Goal: Transaction & Acquisition: Download file/media

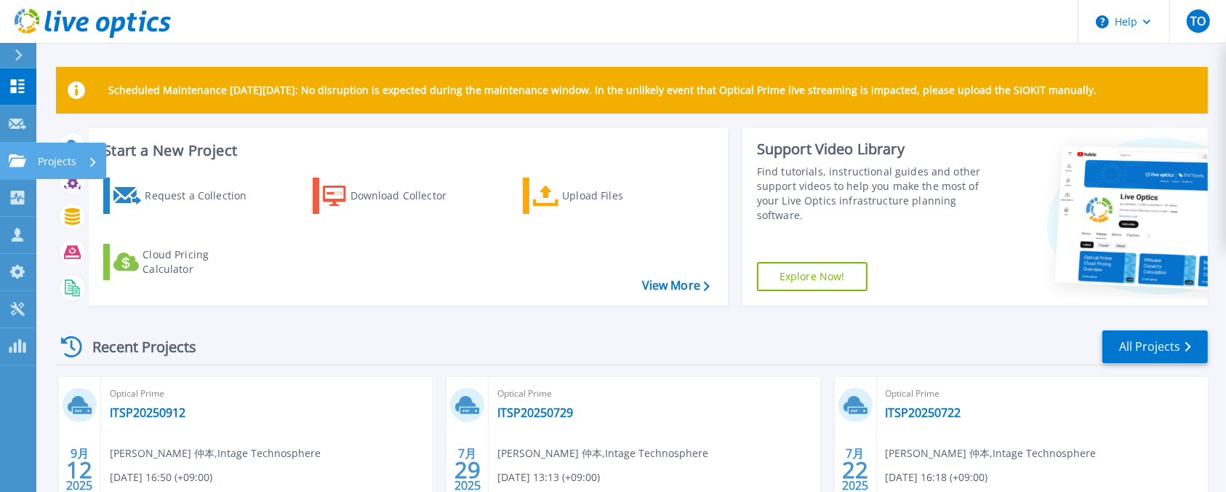
click at [74, 151] on p "Projects" at bounding box center [57, 162] width 39 height 38
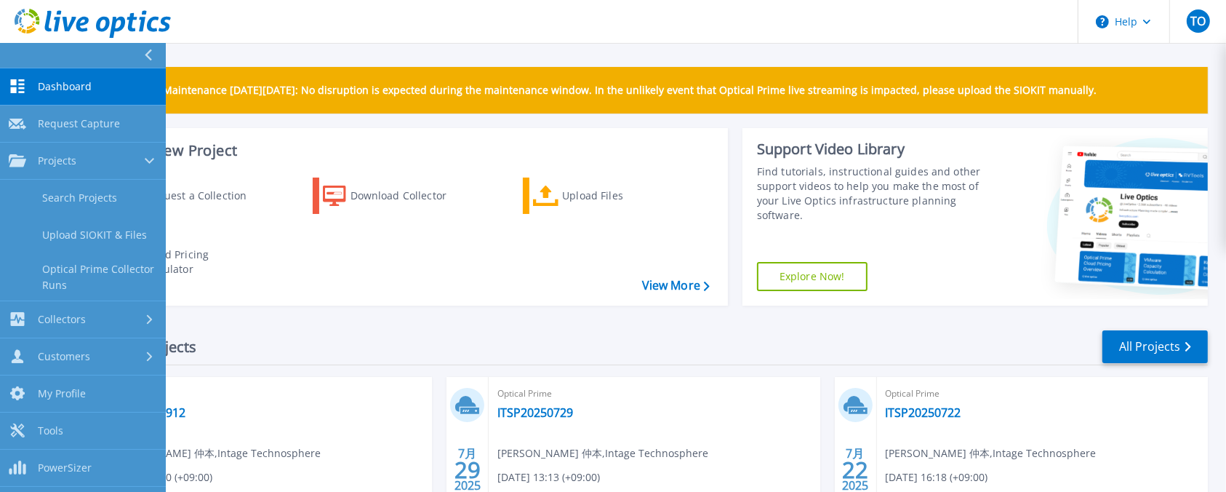
click at [378, 279] on div "Request a Collection Download Collector Upload Files Cloud Pricing Calculator" at bounding box center [406, 232] width 629 height 132
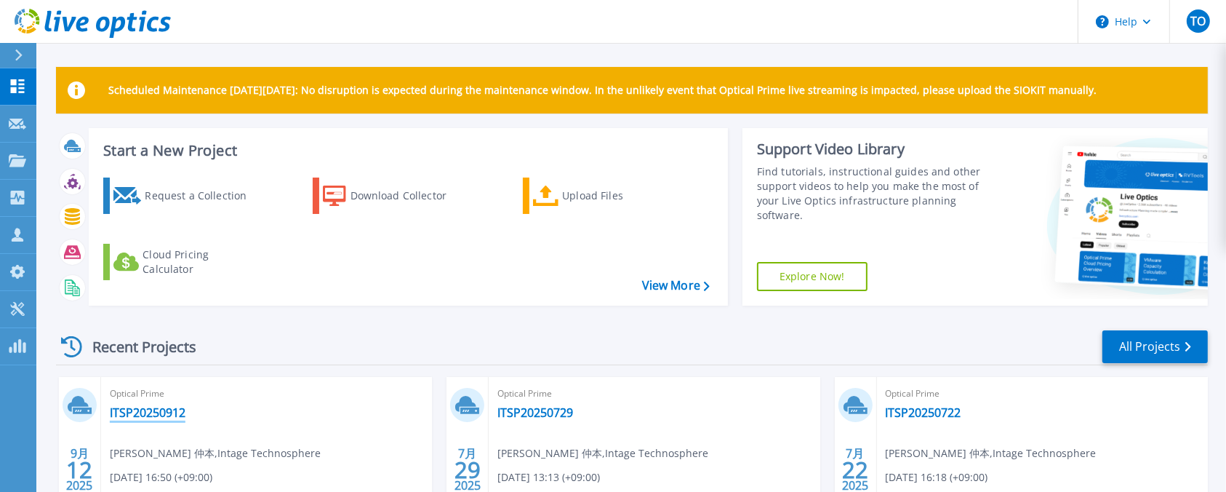
click at [154, 409] on link "ITSP20250912" at bounding box center [148, 412] width 76 height 15
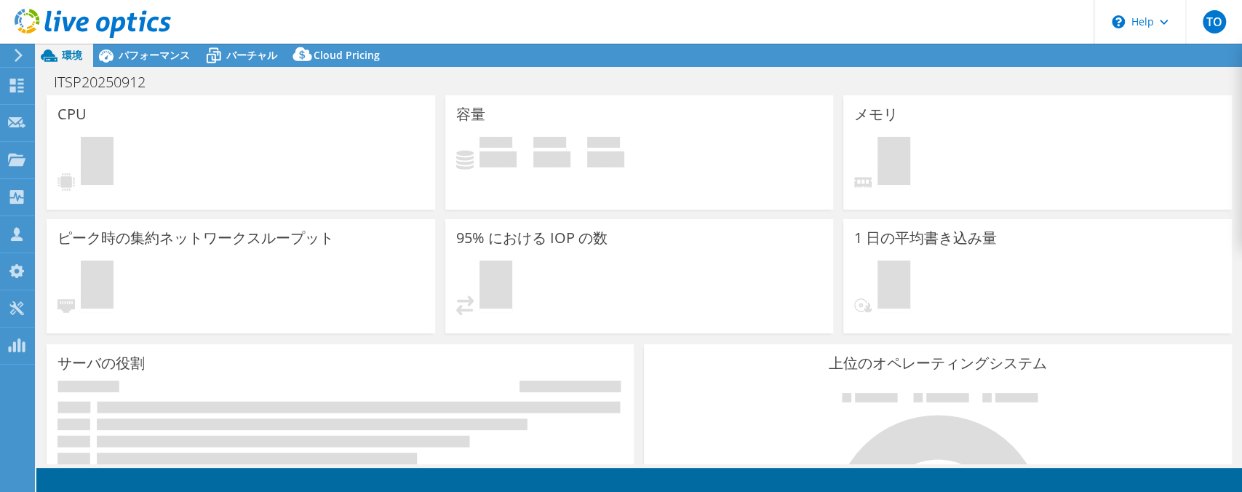
select select "USD"
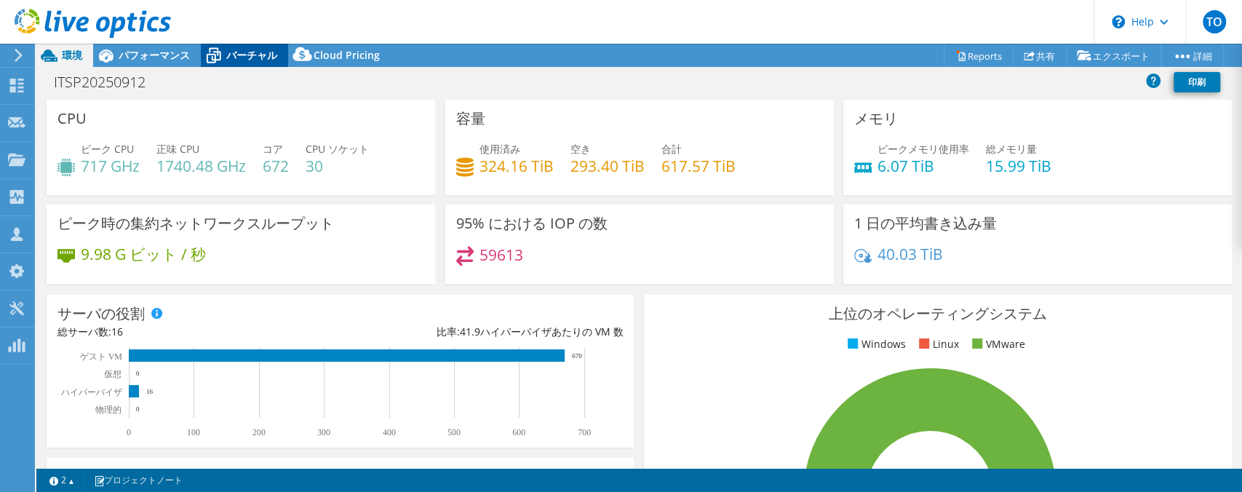
click at [248, 60] on span "バーチャル" at bounding box center [251, 55] width 51 height 14
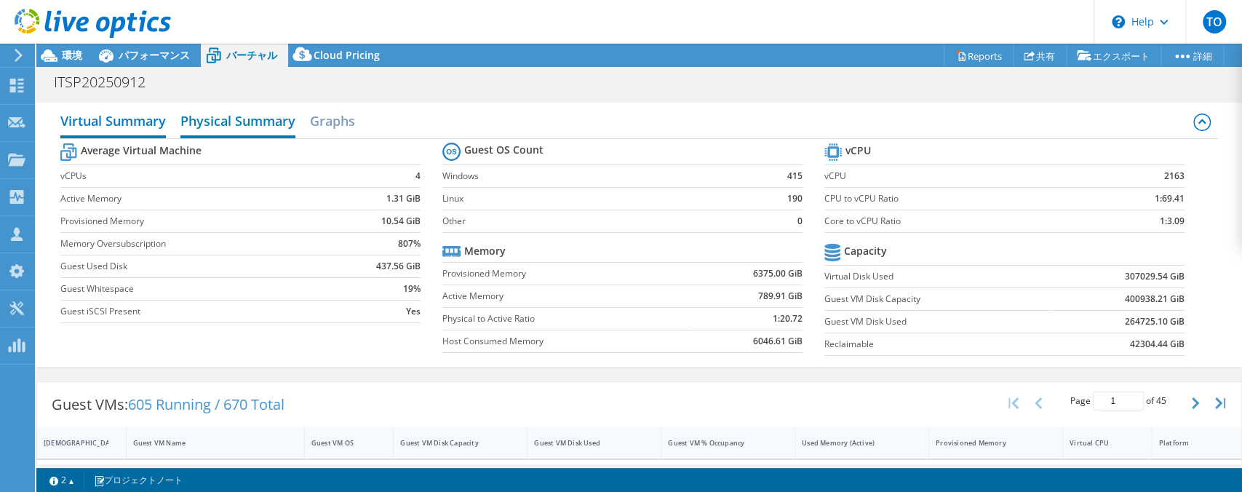
click at [228, 113] on h2 "Physical Summary" at bounding box center [237, 122] width 115 height 32
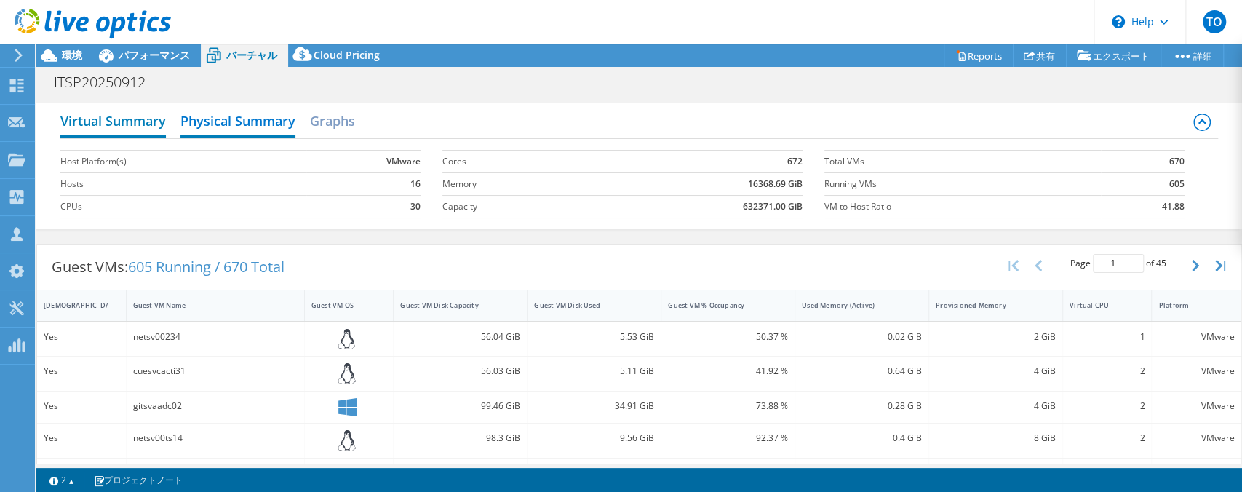
click at [115, 116] on h2 "Virtual Summary" at bounding box center [112, 122] width 105 height 32
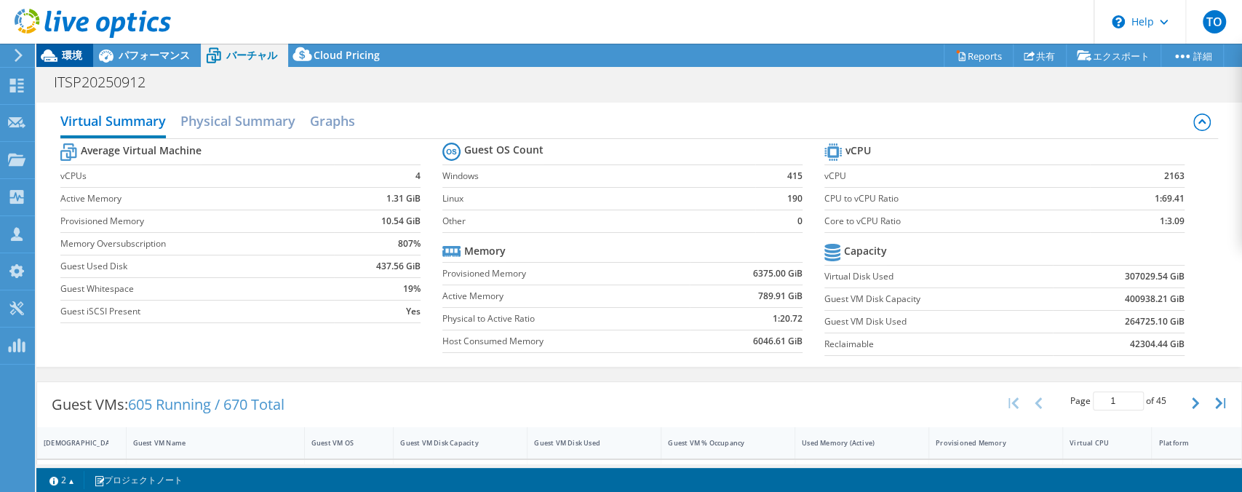
click at [73, 60] on span "環境" at bounding box center [72, 55] width 20 height 14
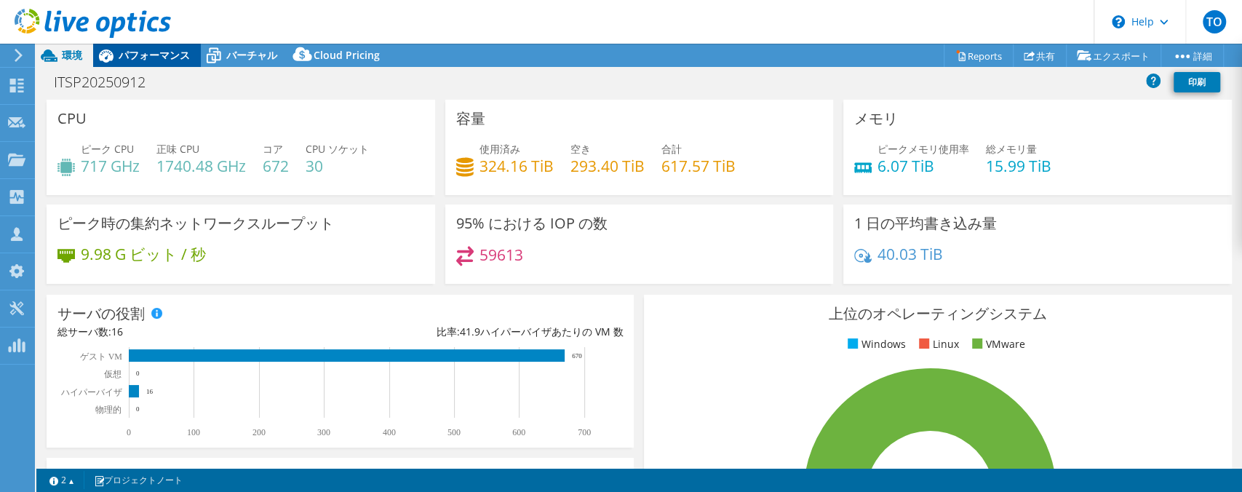
click at [128, 63] on div "パフォーマンス" at bounding box center [147, 55] width 108 height 23
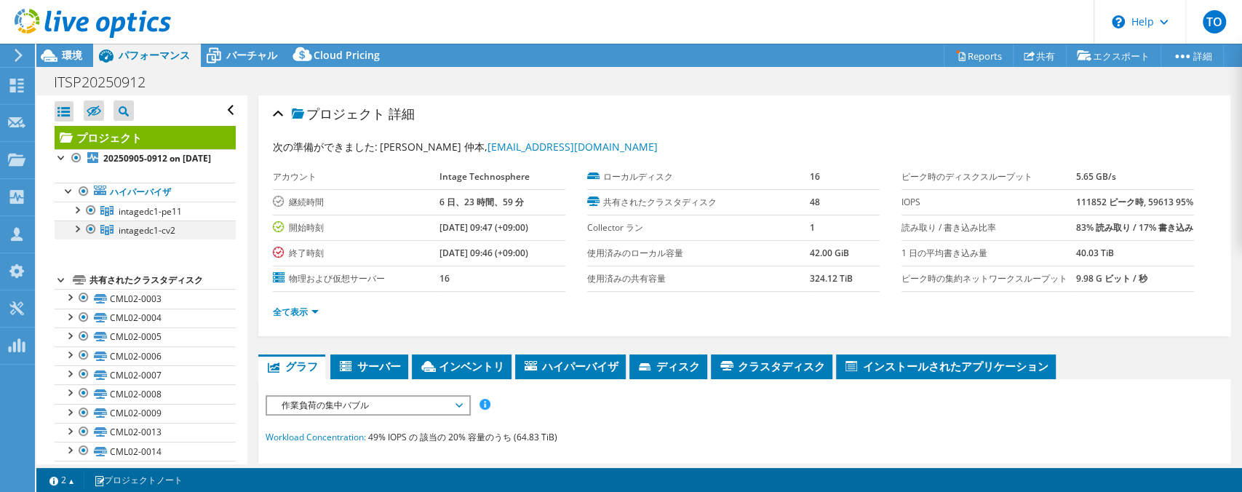
click at [77, 235] on div at bounding box center [76, 227] width 15 height 15
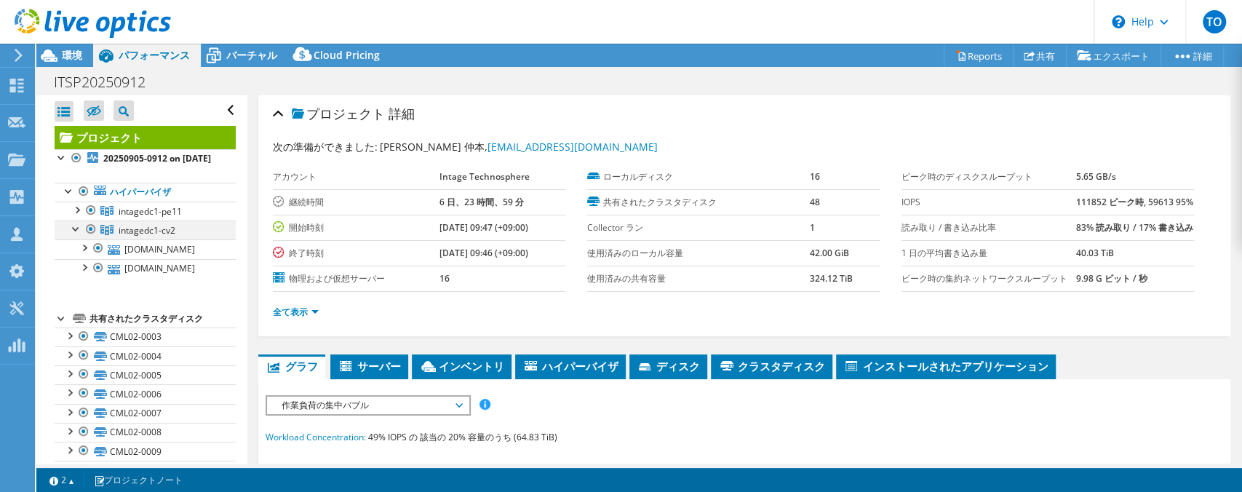
click at [95, 238] on div at bounding box center [91, 228] width 15 height 17
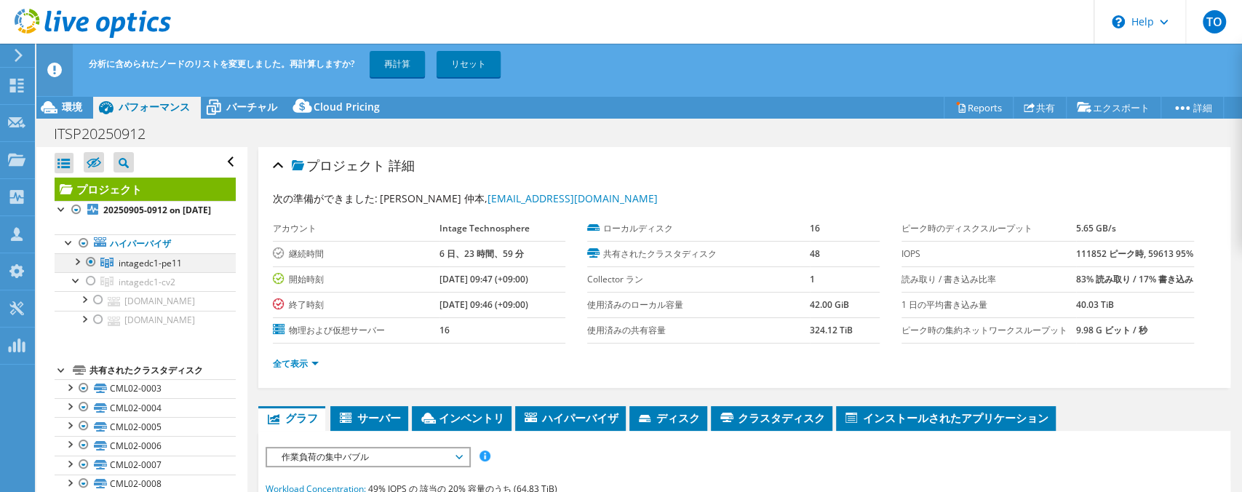
click at [73, 268] on div at bounding box center [76, 260] width 15 height 15
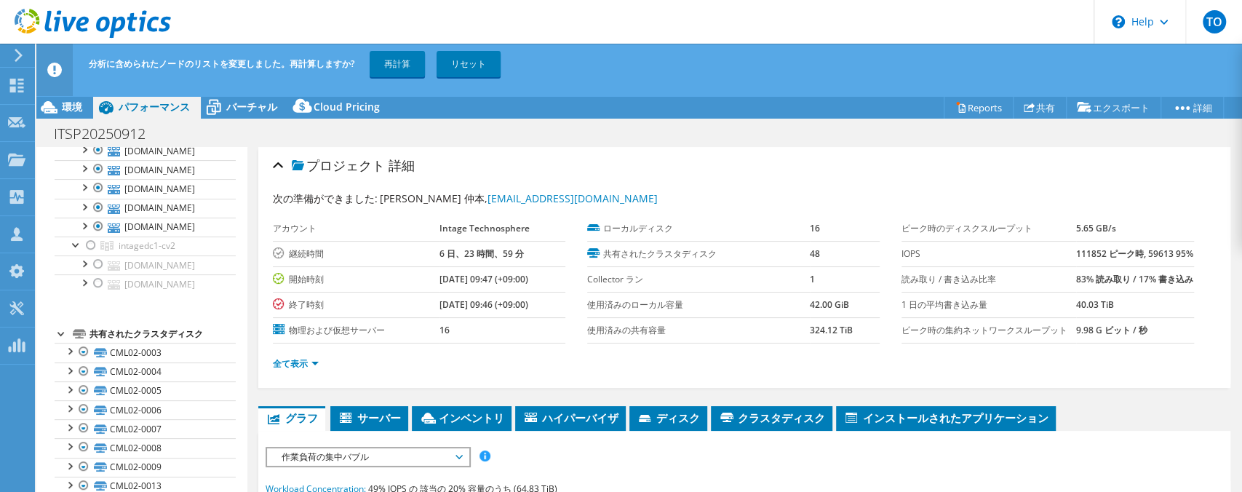
scroll to position [308, 0]
click at [95, 153] on div at bounding box center [98, 143] width 15 height 17
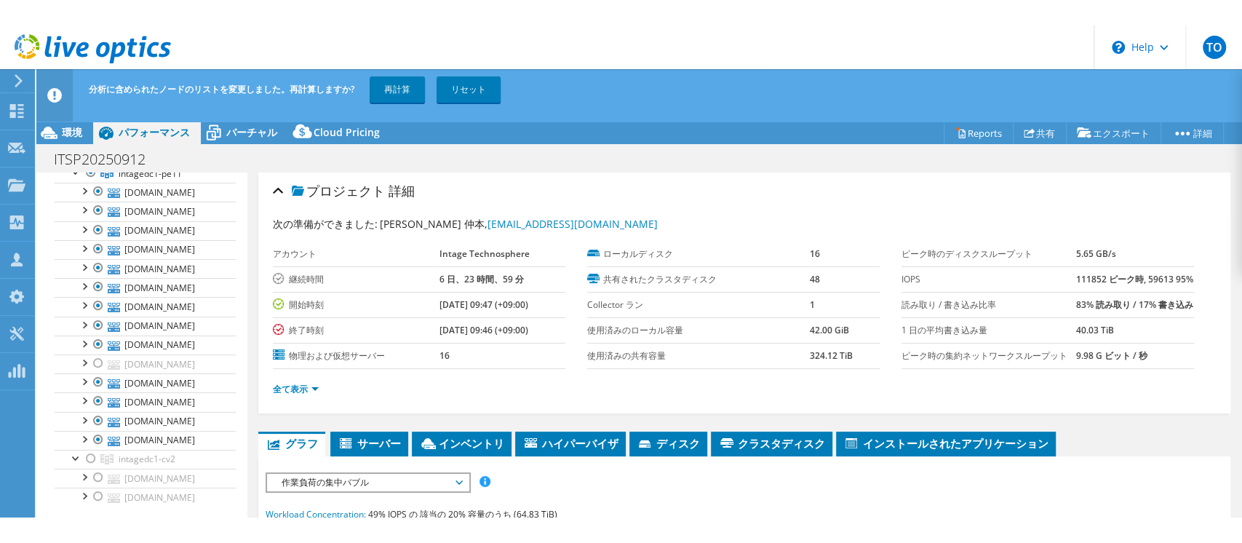
scroll to position [108, 0]
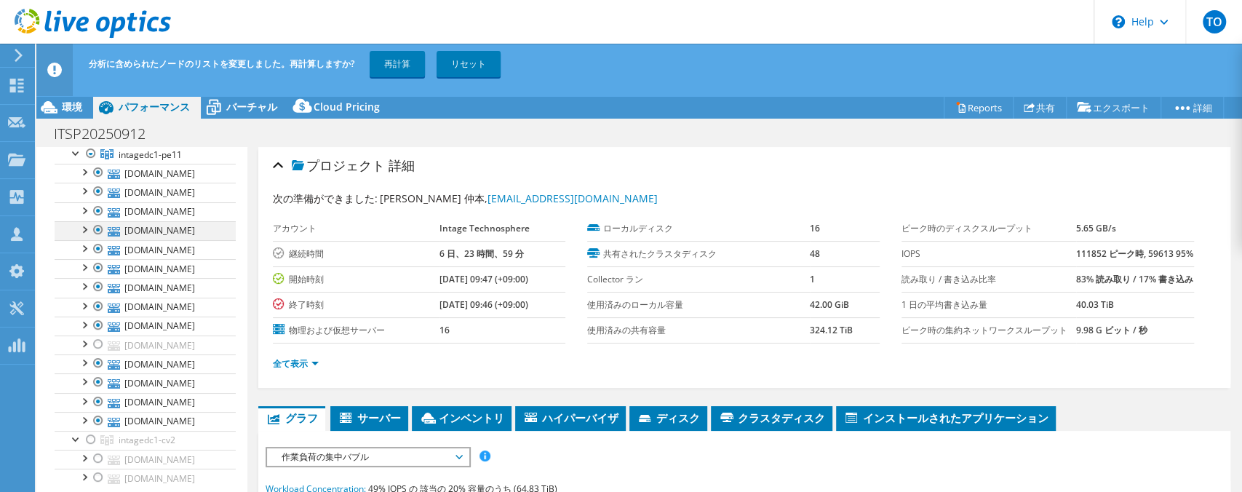
click at [97, 239] on div at bounding box center [98, 229] width 15 height 17
click at [98, 220] on div at bounding box center [98, 210] width 15 height 17
click at [402, 65] on link "再計算" at bounding box center [397, 64] width 55 height 26
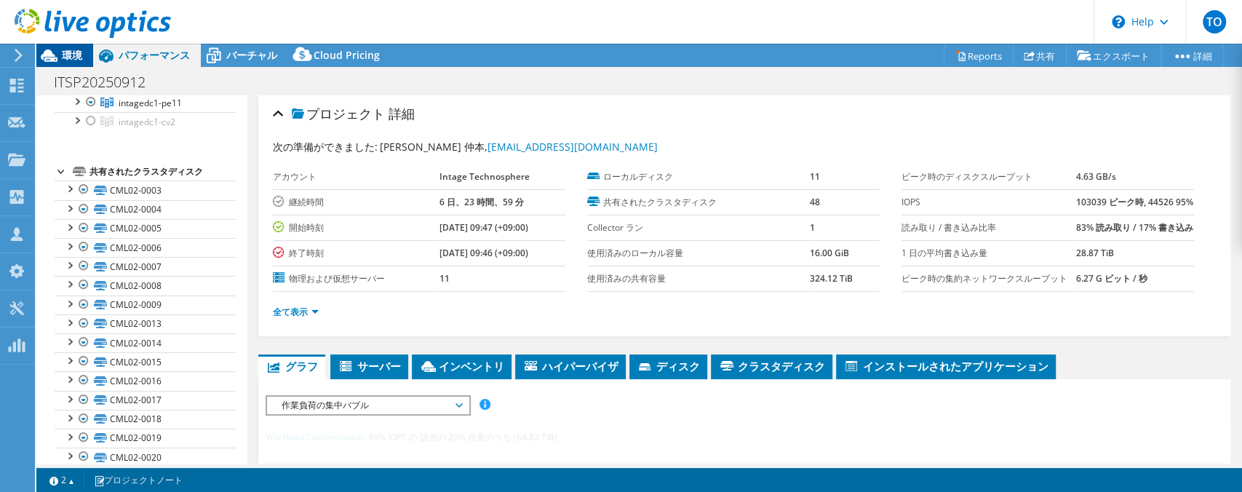
click at [76, 57] on span "環境" at bounding box center [72, 55] width 20 height 14
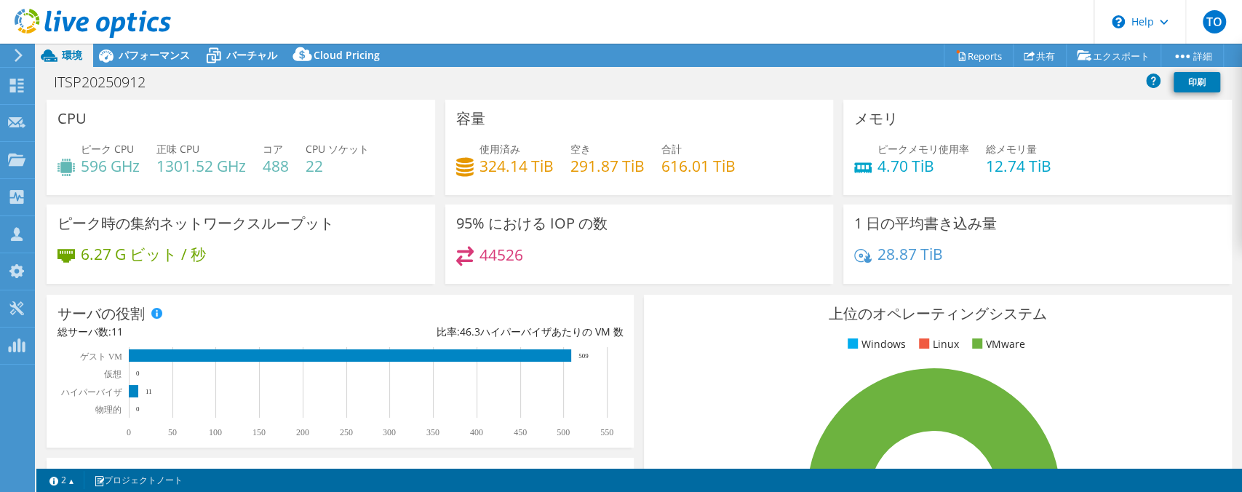
click at [341, 7] on header "TO チャネルパートナー [PERSON_NAME] [EMAIL_ADDRESS][PERSON_NAME][DOMAIN_NAME] S&I Co.,Lt…" at bounding box center [621, 22] width 1242 height 44
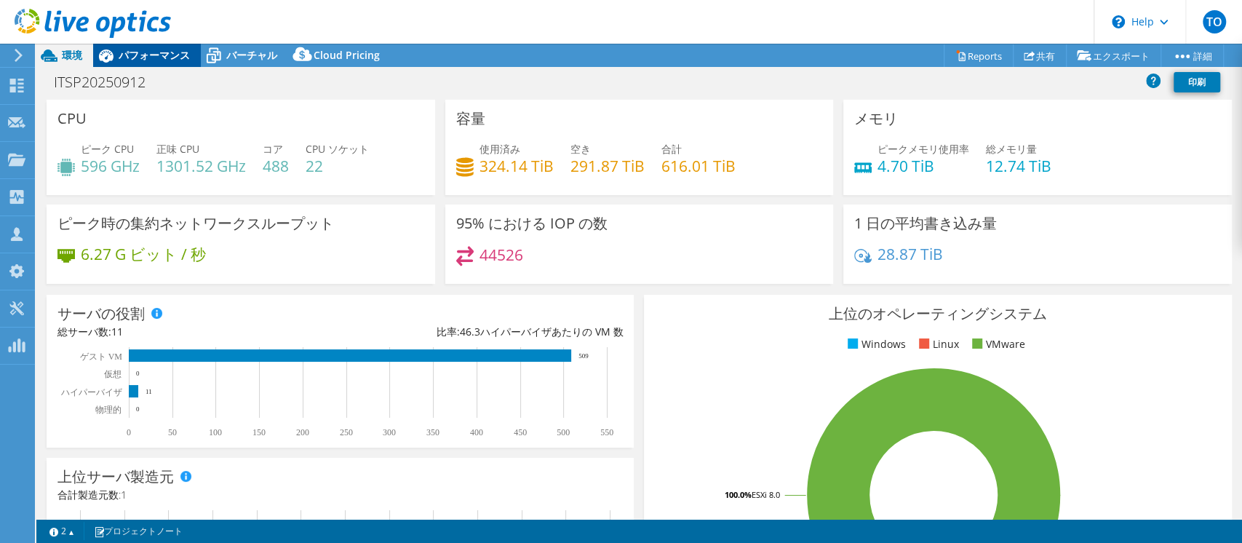
click at [154, 56] on span "パフォーマンス" at bounding box center [154, 55] width 71 height 14
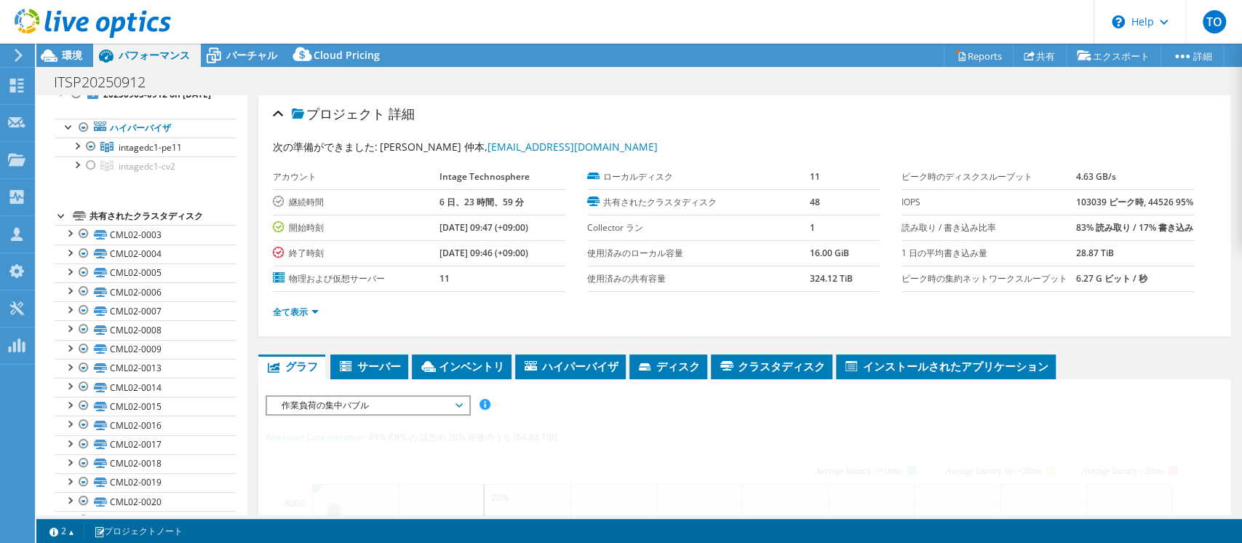
scroll to position [0, 0]
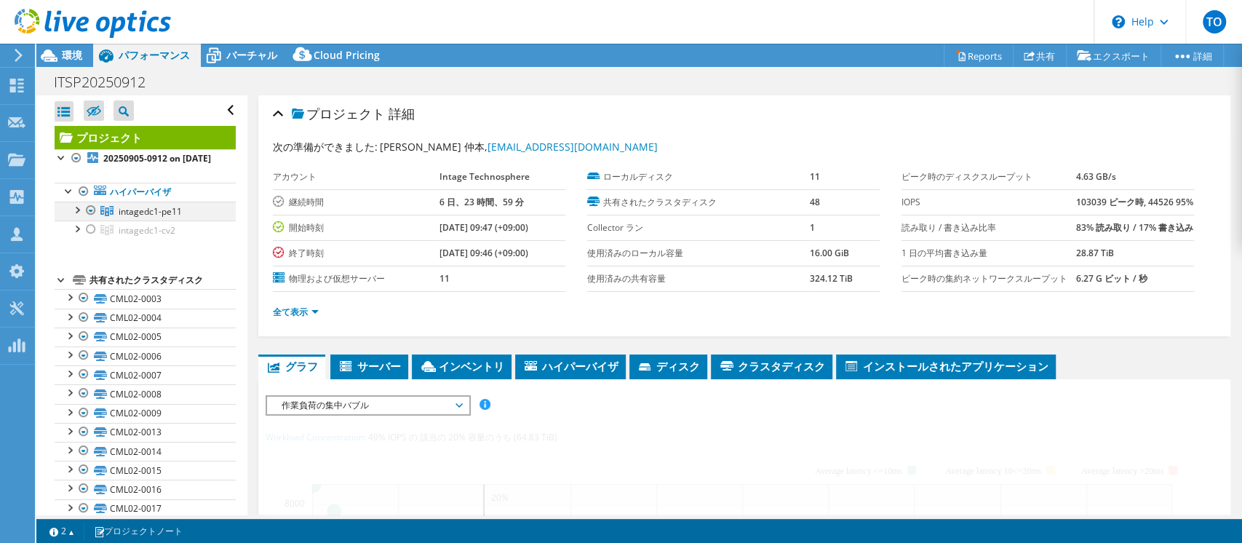
click at [92, 219] on div at bounding box center [91, 209] width 15 height 17
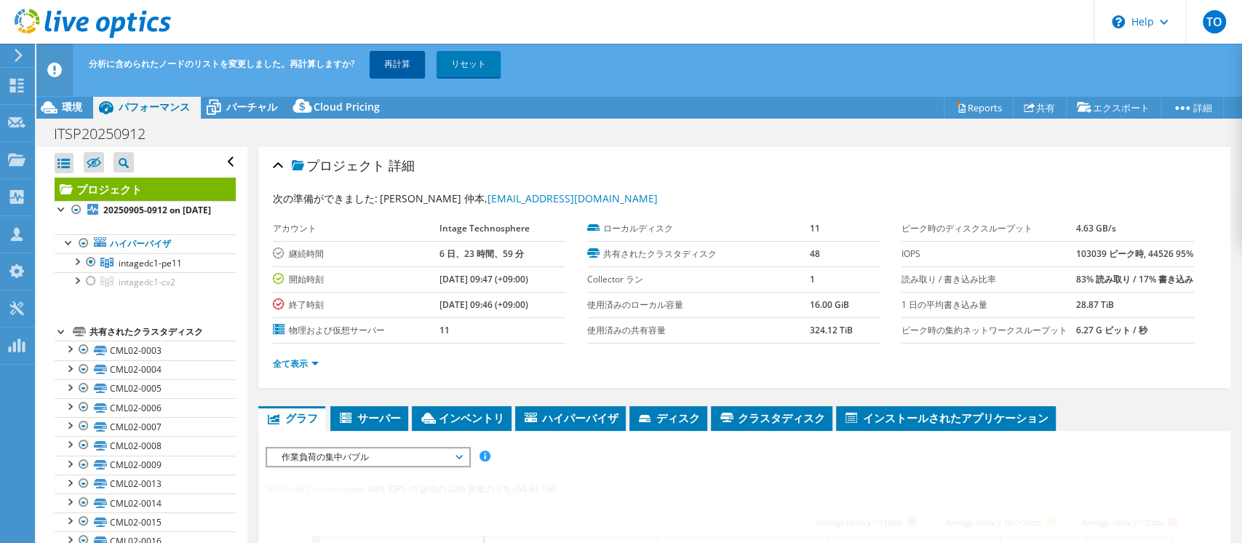
click at [390, 65] on link "再計算" at bounding box center [397, 64] width 55 height 26
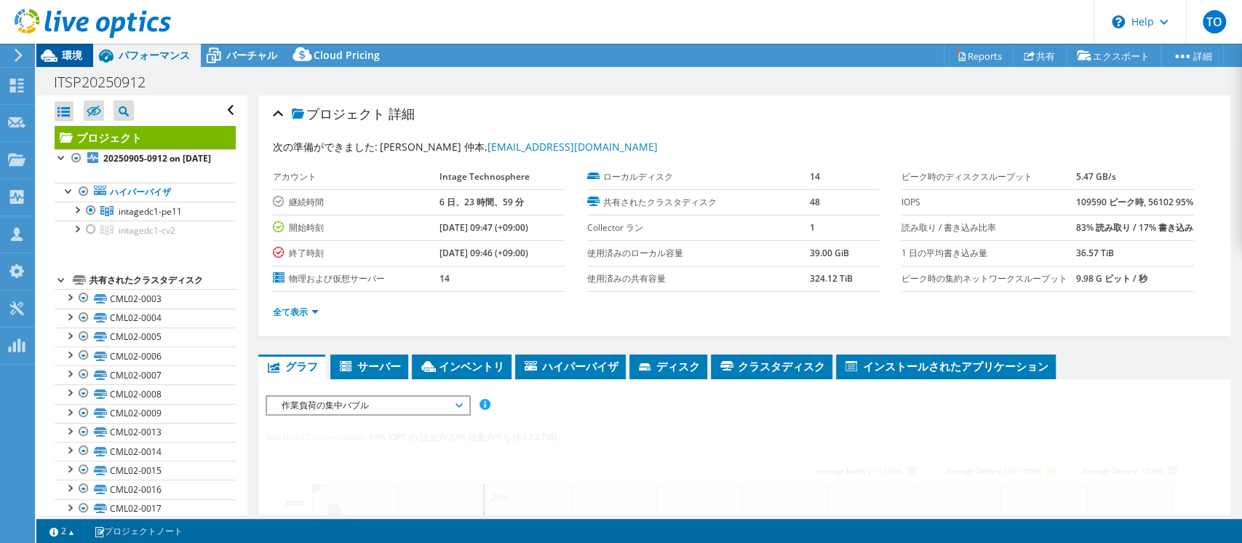
click at [64, 54] on span "環境" at bounding box center [72, 55] width 20 height 14
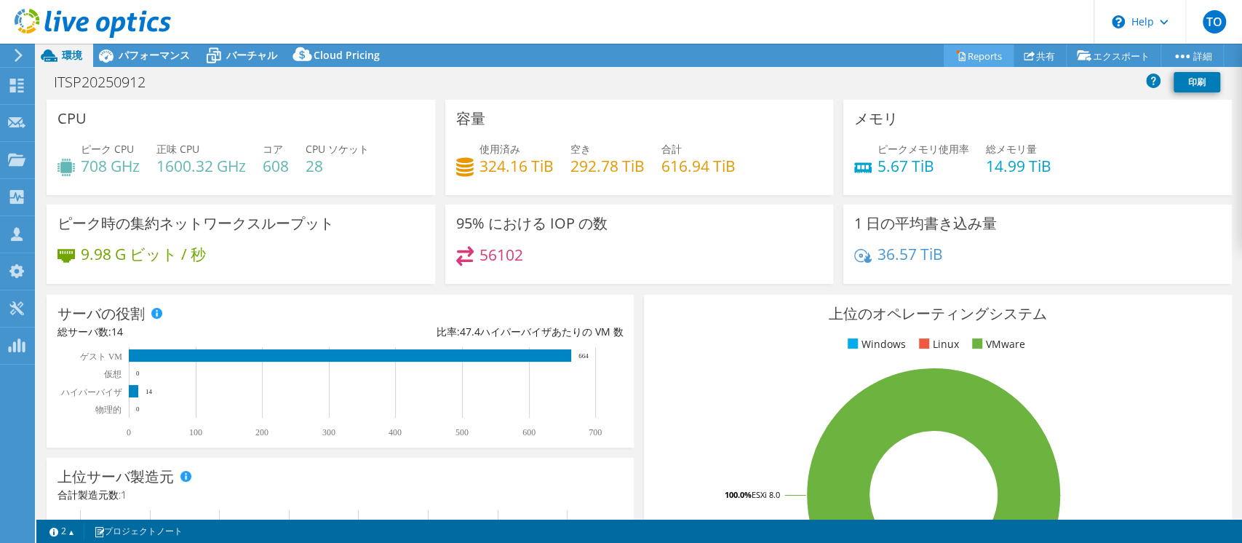
click at [971, 62] on link "Reports" at bounding box center [978, 55] width 70 height 23
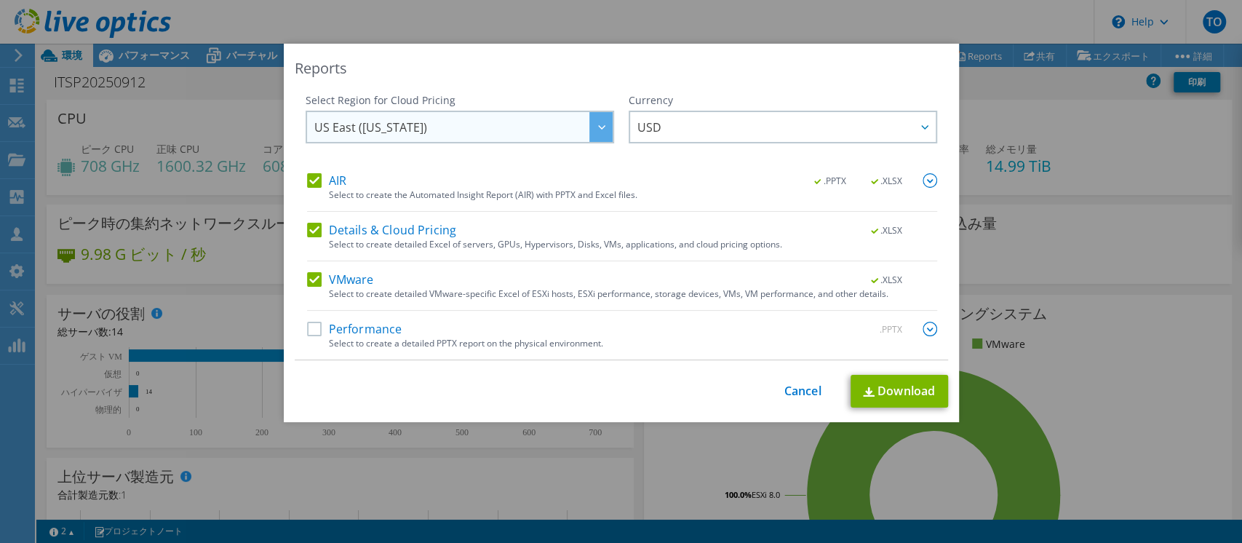
click at [565, 119] on span "US East ([US_STATE])" at bounding box center [463, 127] width 298 height 30
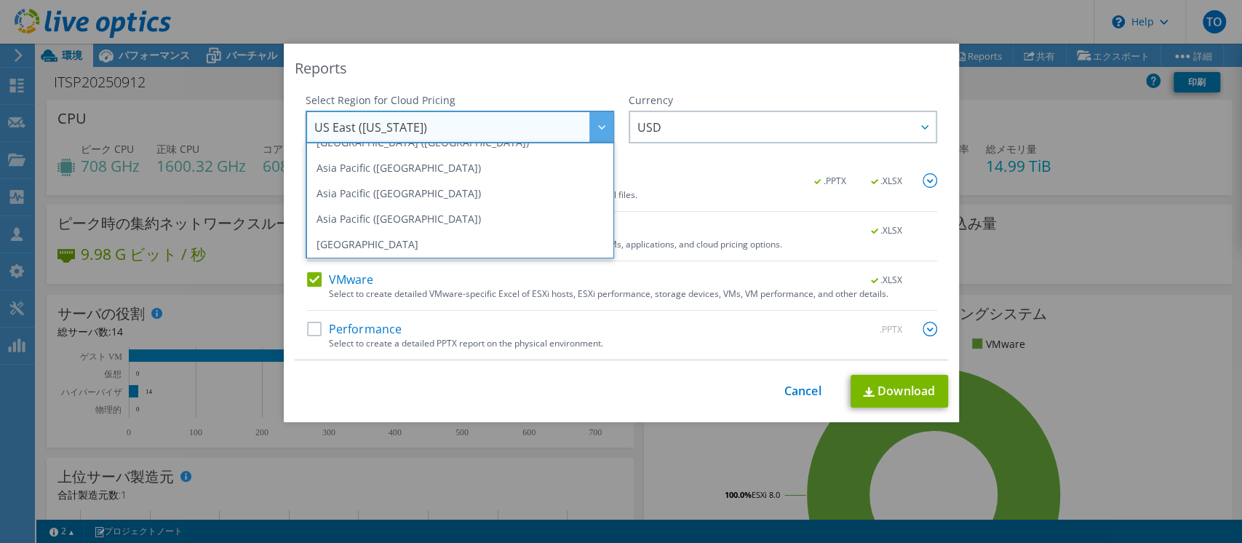
scroll to position [49, 0]
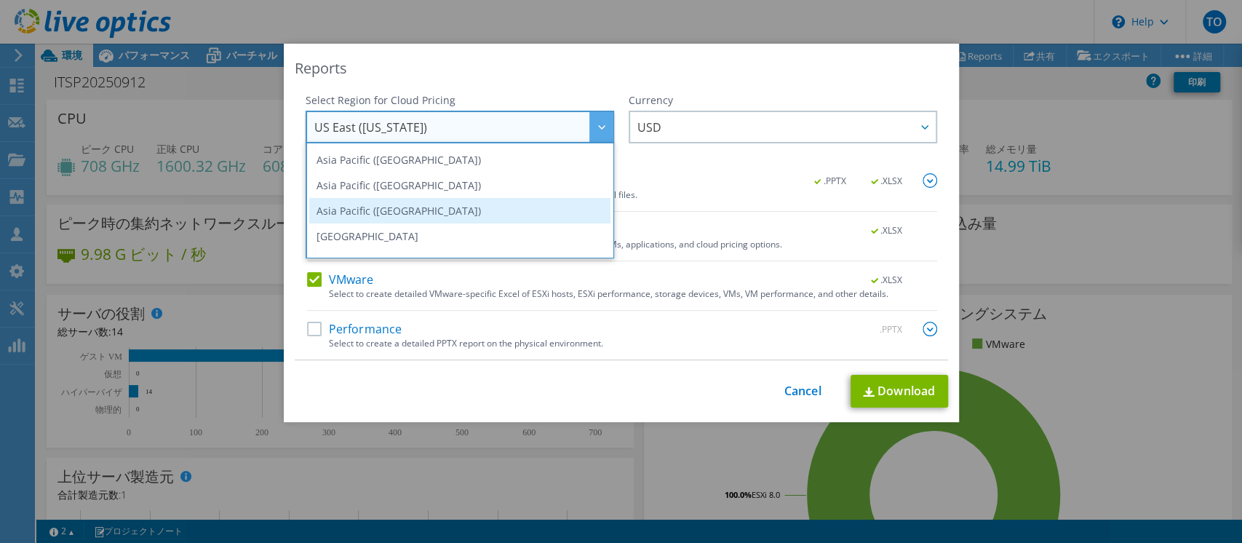
click at [381, 201] on li "Asia Pacific ([GEOGRAPHIC_DATA])" at bounding box center [459, 210] width 301 height 25
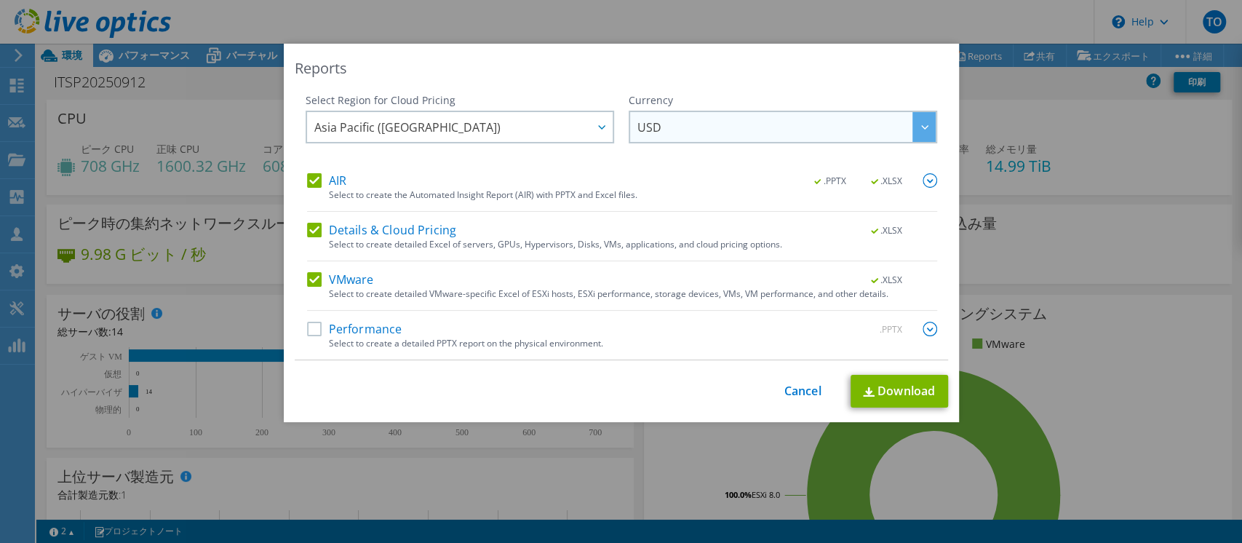
click at [832, 129] on span "USD" at bounding box center [786, 127] width 298 height 30
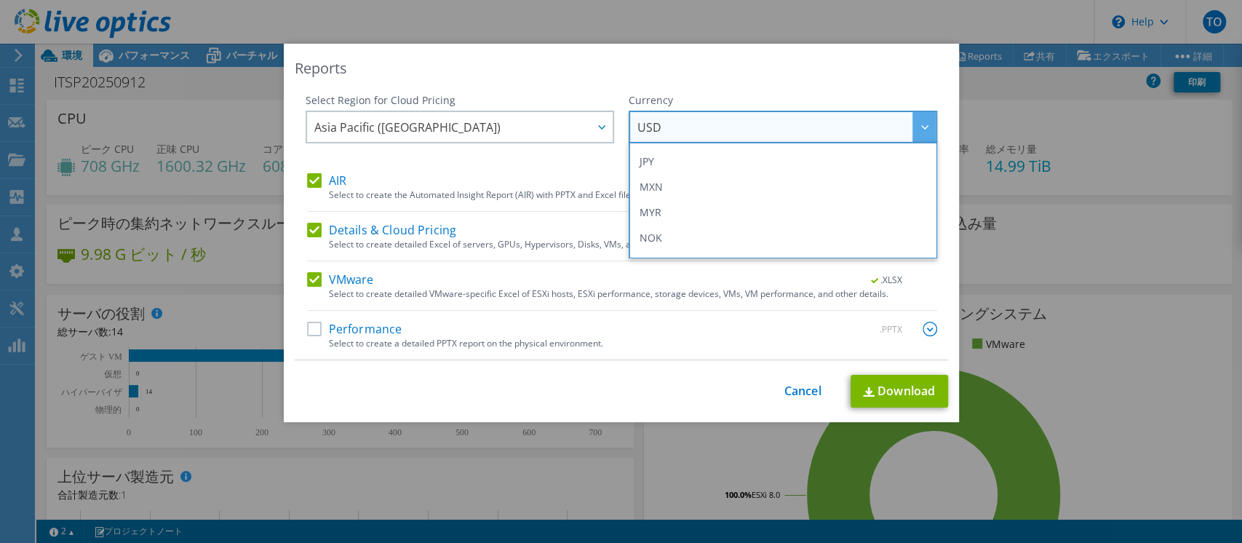
scroll to position [318, 0]
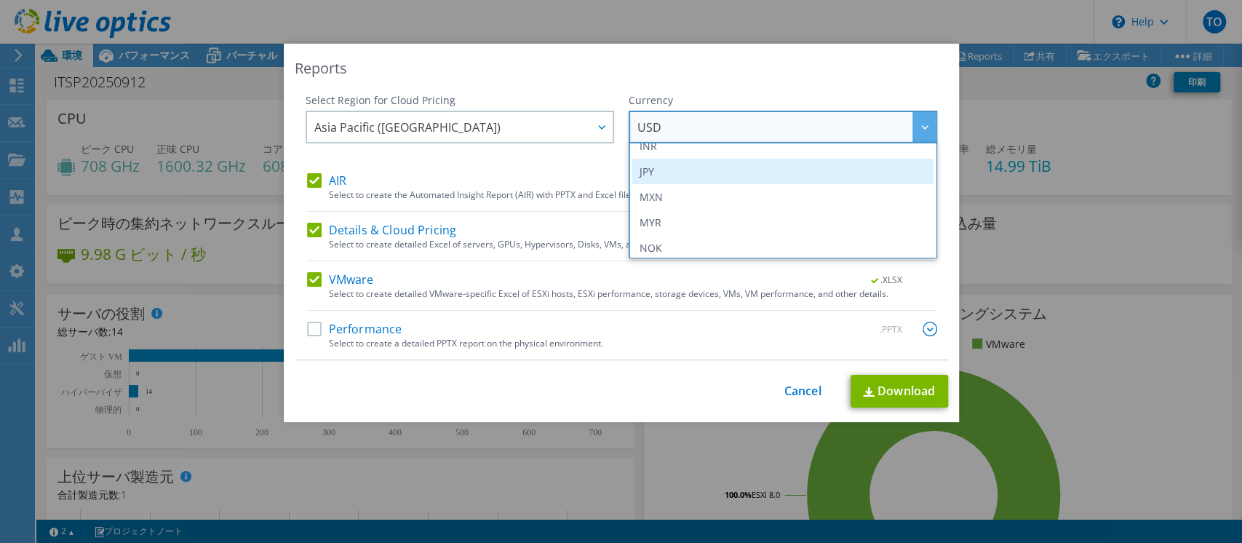
click at [717, 163] on li "JPY" at bounding box center [782, 171] width 301 height 25
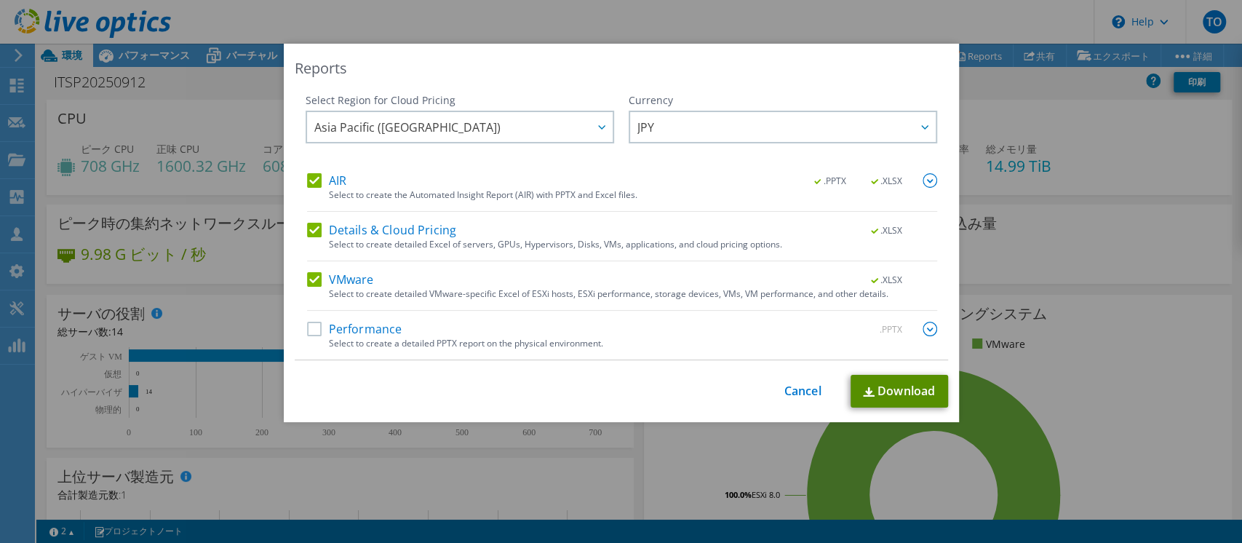
click at [888, 392] on link "Download" at bounding box center [898, 391] width 97 height 33
click at [799, 396] on link "Cancel" at bounding box center [802, 391] width 37 height 14
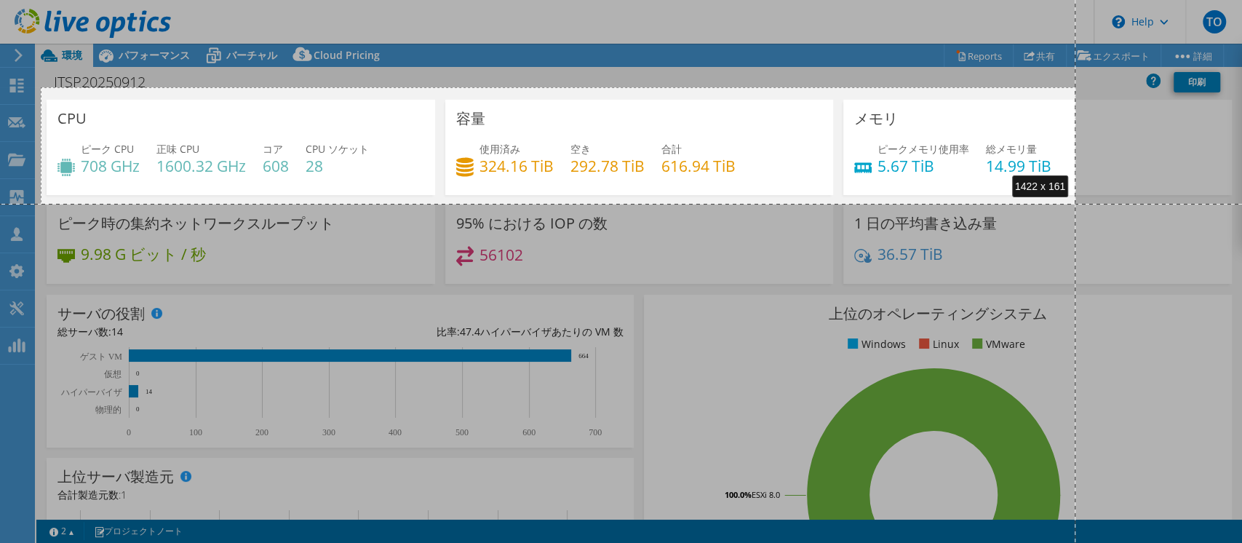
drag, startPoint x: 41, startPoint y: 87, endPoint x: 1075, endPoint y: 204, distance: 1040.8
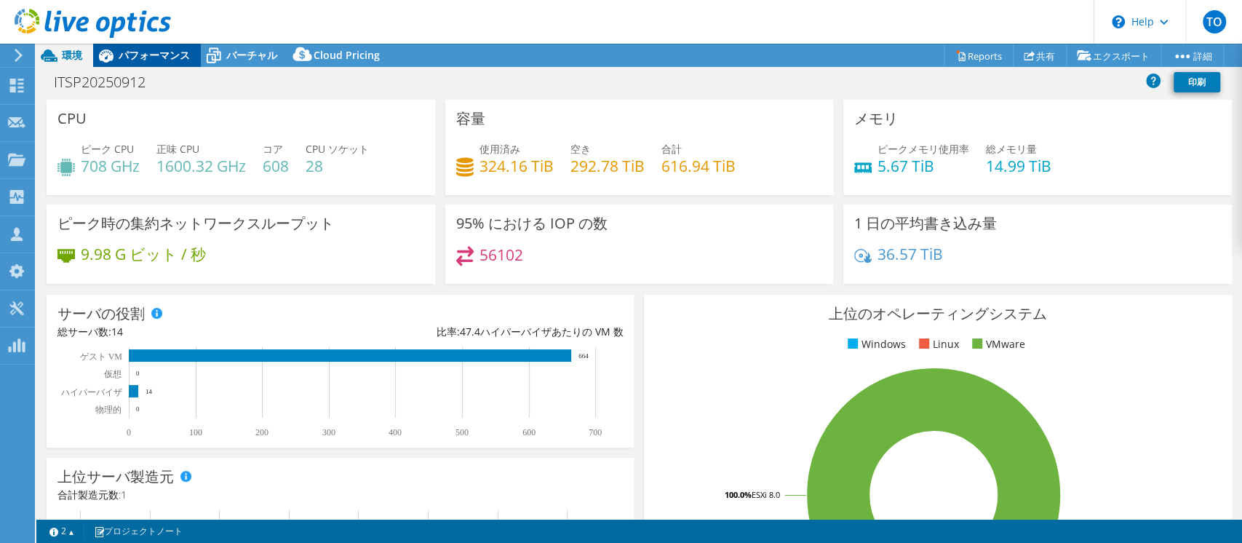
click at [175, 52] on span "パフォーマンス" at bounding box center [154, 55] width 71 height 14
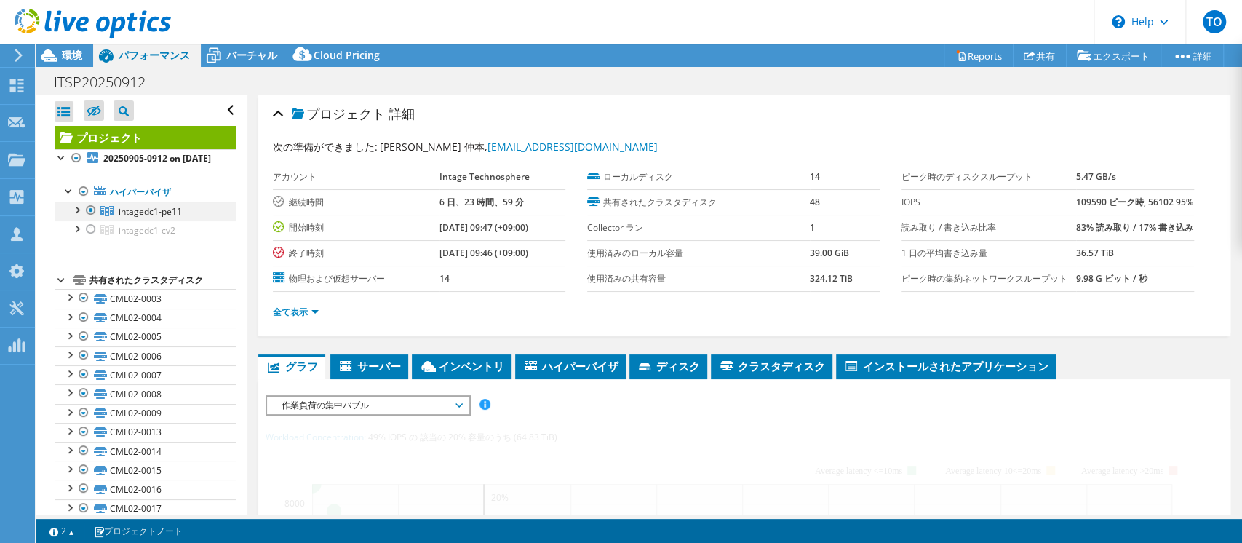
click at [79, 216] on div at bounding box center [76, 208] width 15 height 15
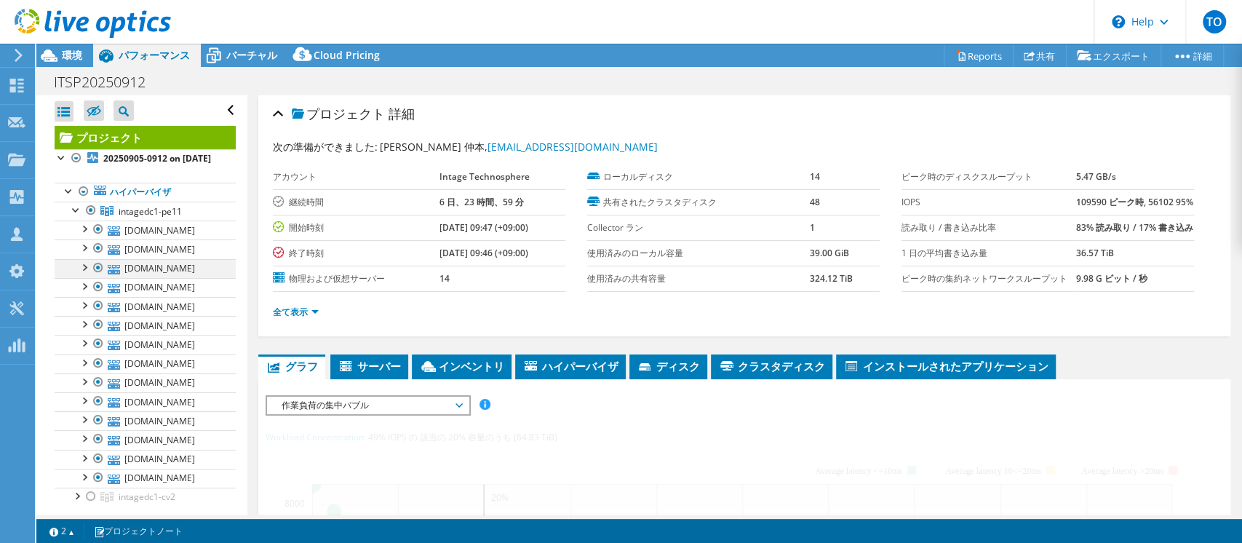
click at [100, 276] on div at bounding box center [98, 267] width 15 height 17
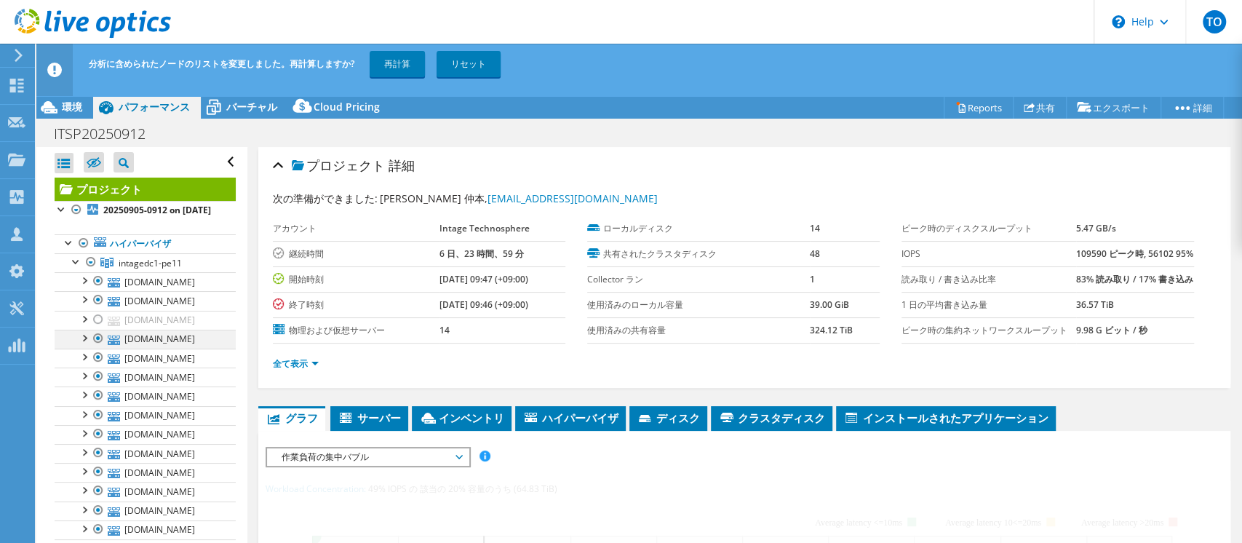
click at [97, 347] on div at bounding box center [98, 337] width 15 height 17
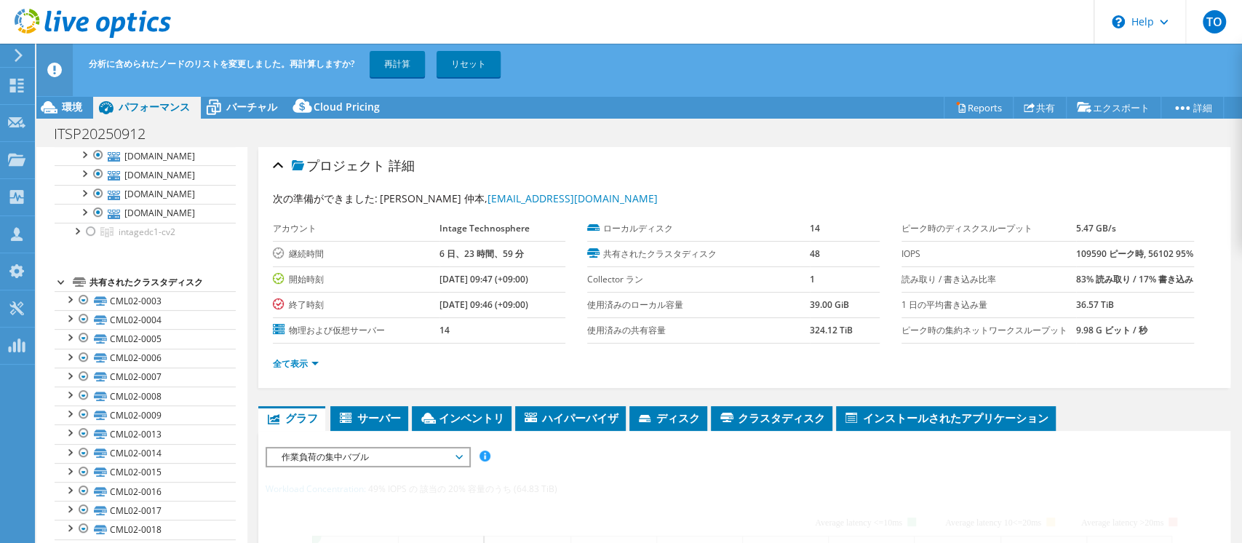
scroll to position [319, 0]
click at [97, 142] on div at bounding box center [98, 132] width 15 height 17
click at [397, 67] on link "再計算" at bounding box center [397, 64] width 55 height 26
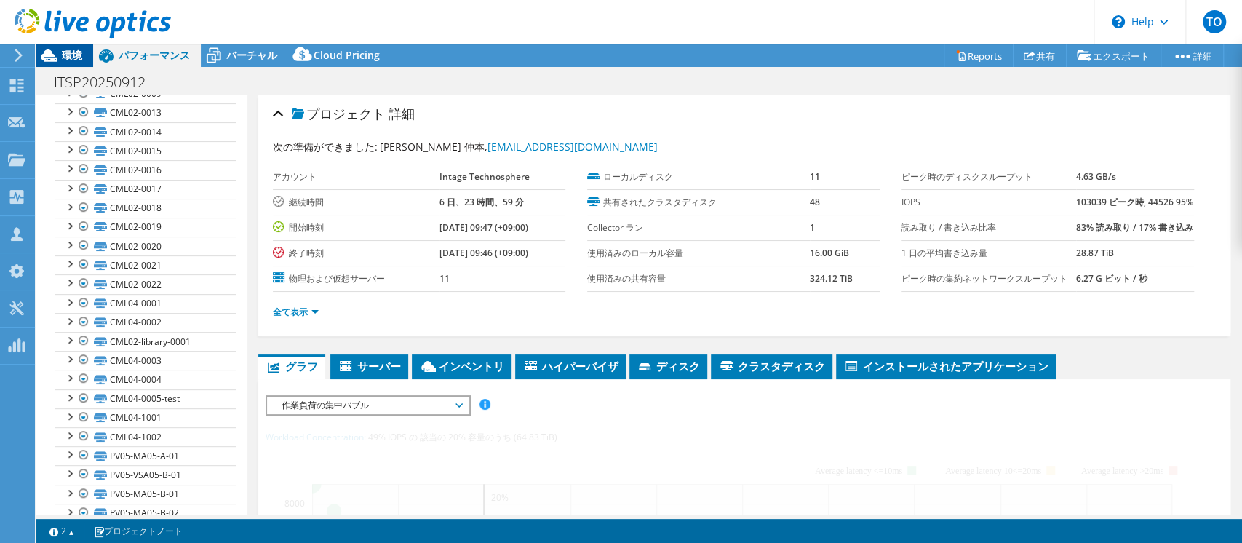
click at [70, 52] on span "環境" at bounding box center [72, 55] width 20 height 14
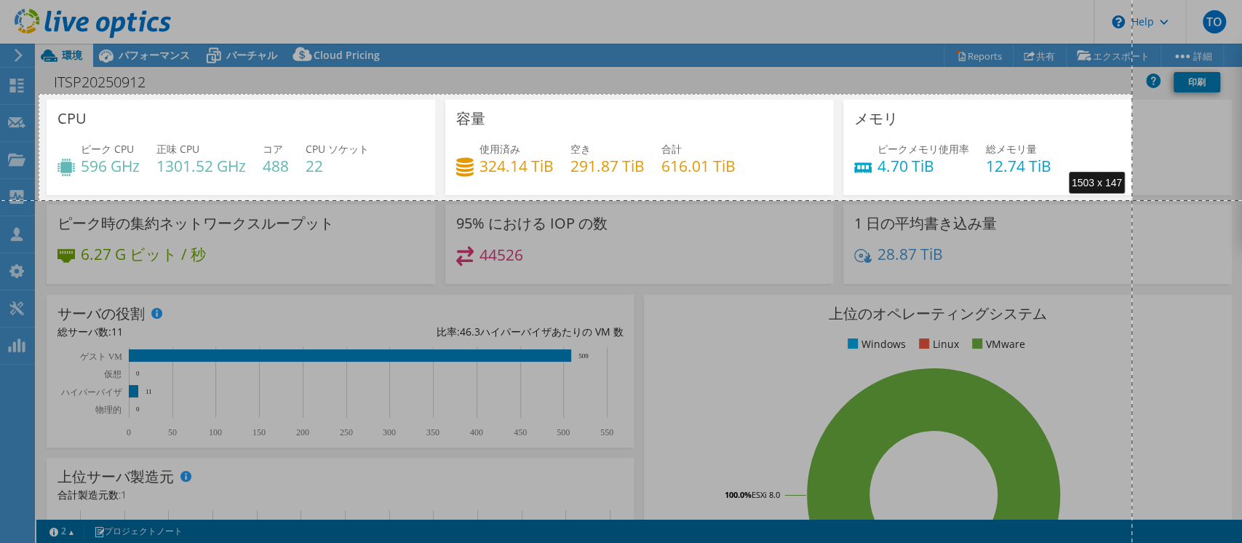
drag, startPoint x: 39, startPoint y: 94, endPoint x: 1132, endPoint y: 200, distance: 1098.4
